Goal: Transaction & Acquisition: Download file/media

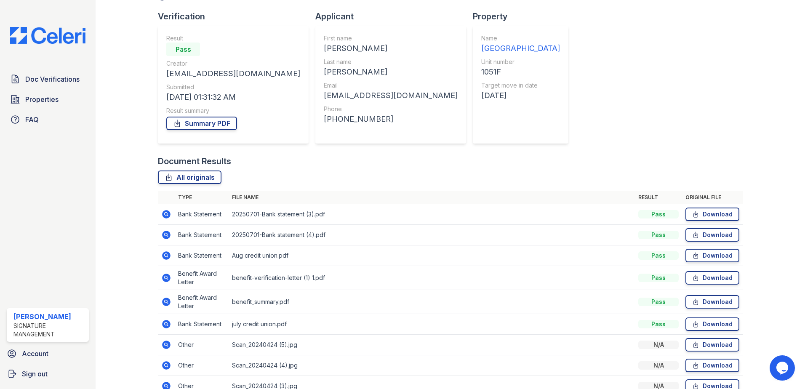
scroll to position [84, 0]
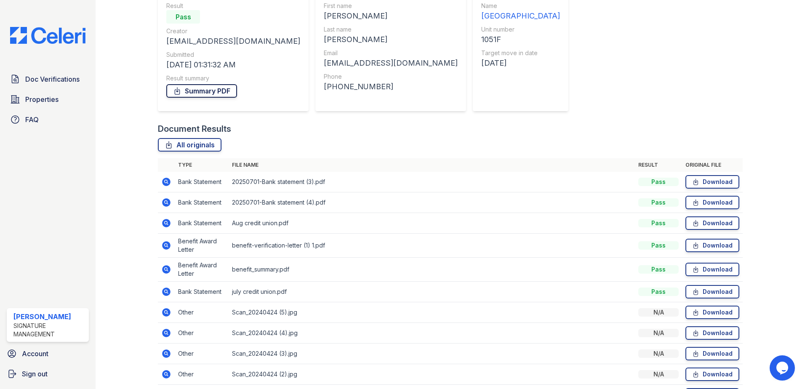
click at [223, 93] on link "Summary PDF" at bounding box center [201, 90] width 71 height 13
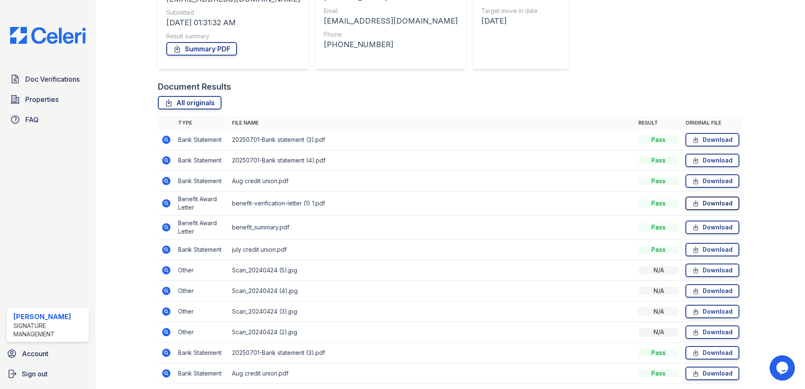
click at [705, 204] on link "Download" at bounding box center [712, 203] width 54 height 13
click at [704, 228] on link "Download" at bounding box center [712, 226] width 54 height 13
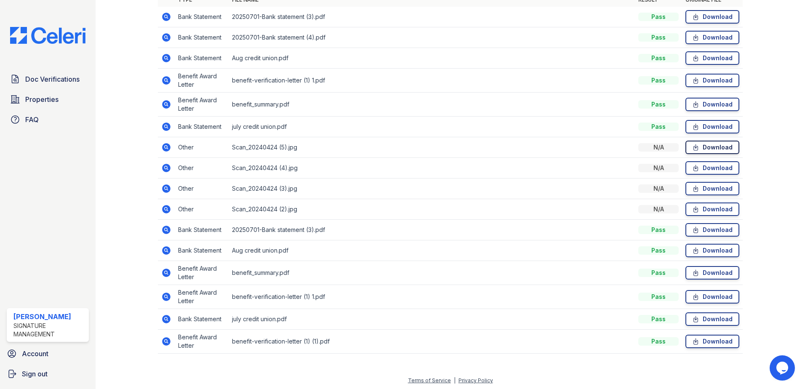
scroll to position [251, 0]
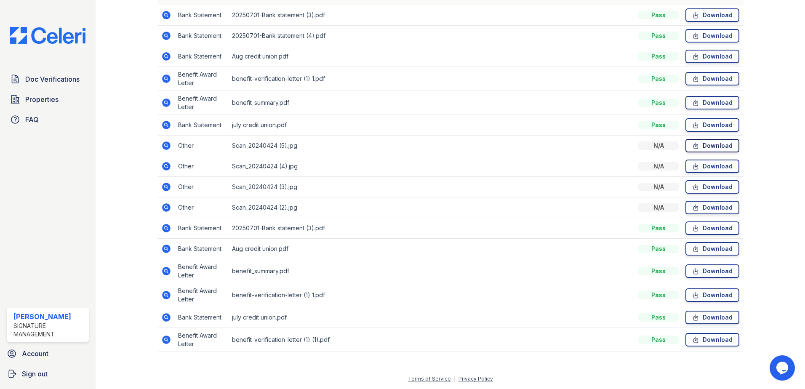
click at [694, 145] on icon at bounding box center [695, 145] width 7 height 8
click at [702, 165] on link "Download" at bounding box center [712, 165] width 54 height 13
click at [696, 187] on link "Download" at bounding box center [712, 186] width 54 height 13
click at [705, 208] on link "Download" at bounding box center [712, 207] width 54 height 13
click at [692, 268] on icon at bounding box center [695, 271] width 7 height 8
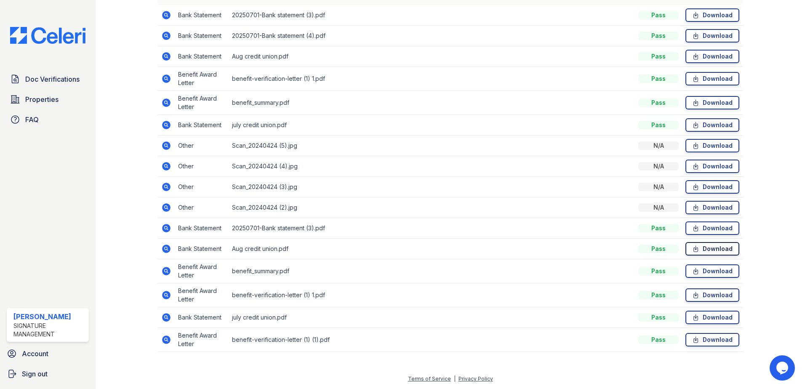
click at [696, 251] on link "Download" at bounding box center [712, 248] width 54 height 13
click at [712, 232] on link "Download" at bounding box center [712, 227] width 54 height 13
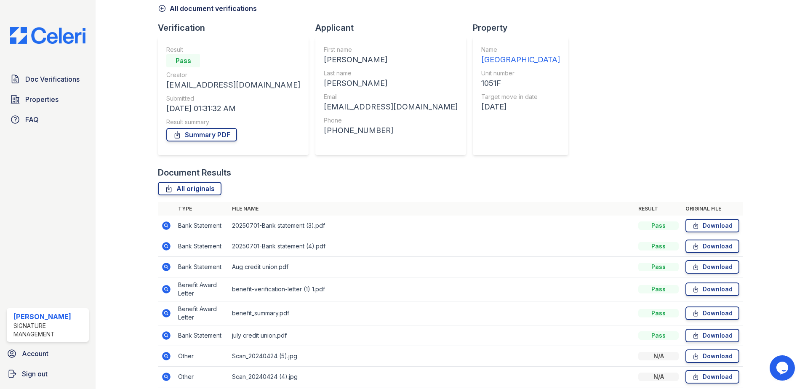
scroll to position [0, 0]
